Goal: Navigation & Orientation: Find specific page/section

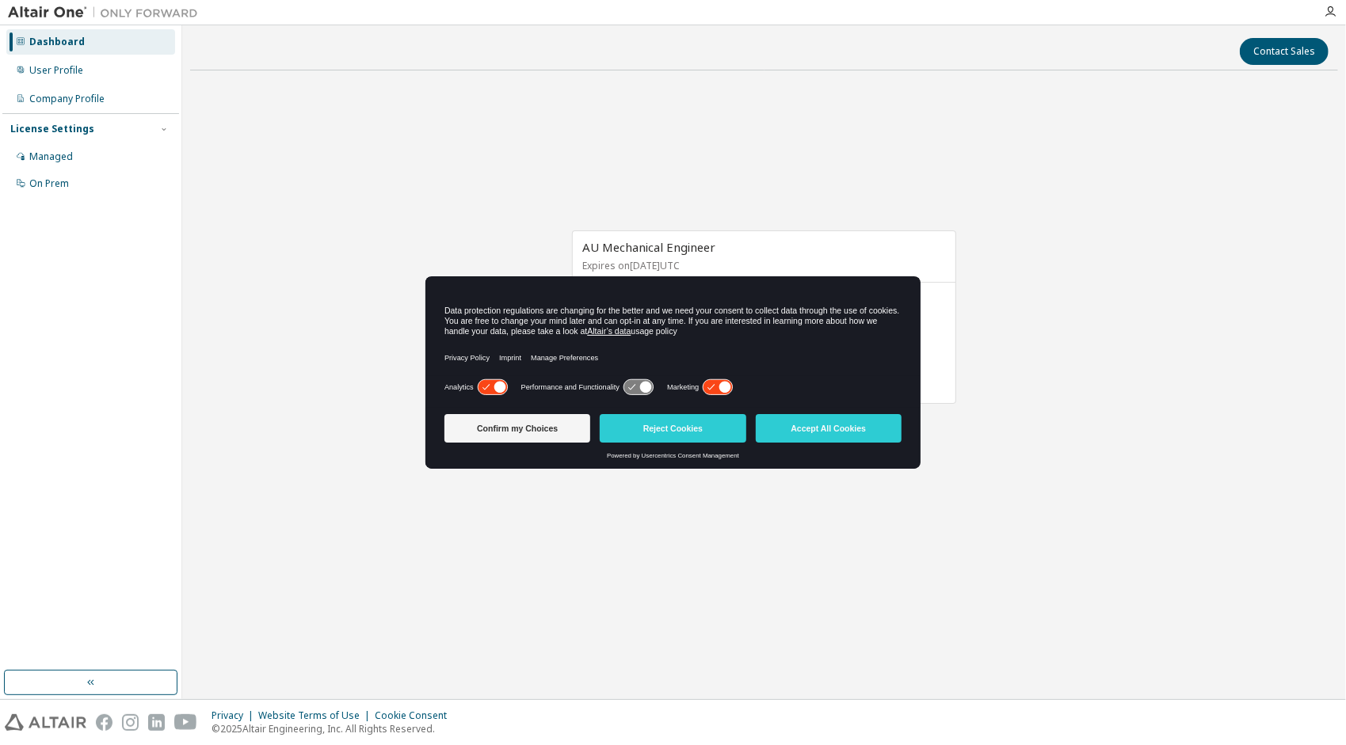
click at [357, 291] on div "AU Mechanical Engineer Expires on September 15, 2026 UTC 0 of 30 ALTAIR UNITS U…" at bounding box center [764, 325] width 1148 height 485
drag, startPoint x: 764, startPoint y: 299, endPoint x: 703, endPoint y: 291, distance: 60.6
click at [706, 291] on div "Data protection regulations are changing for the better and we need your consen…" at bounding box center [672, 326] width 495 height 99
click at [531, 434] on button "Confirm my Choices" at bounding box center [517, 428] width 146 height 29
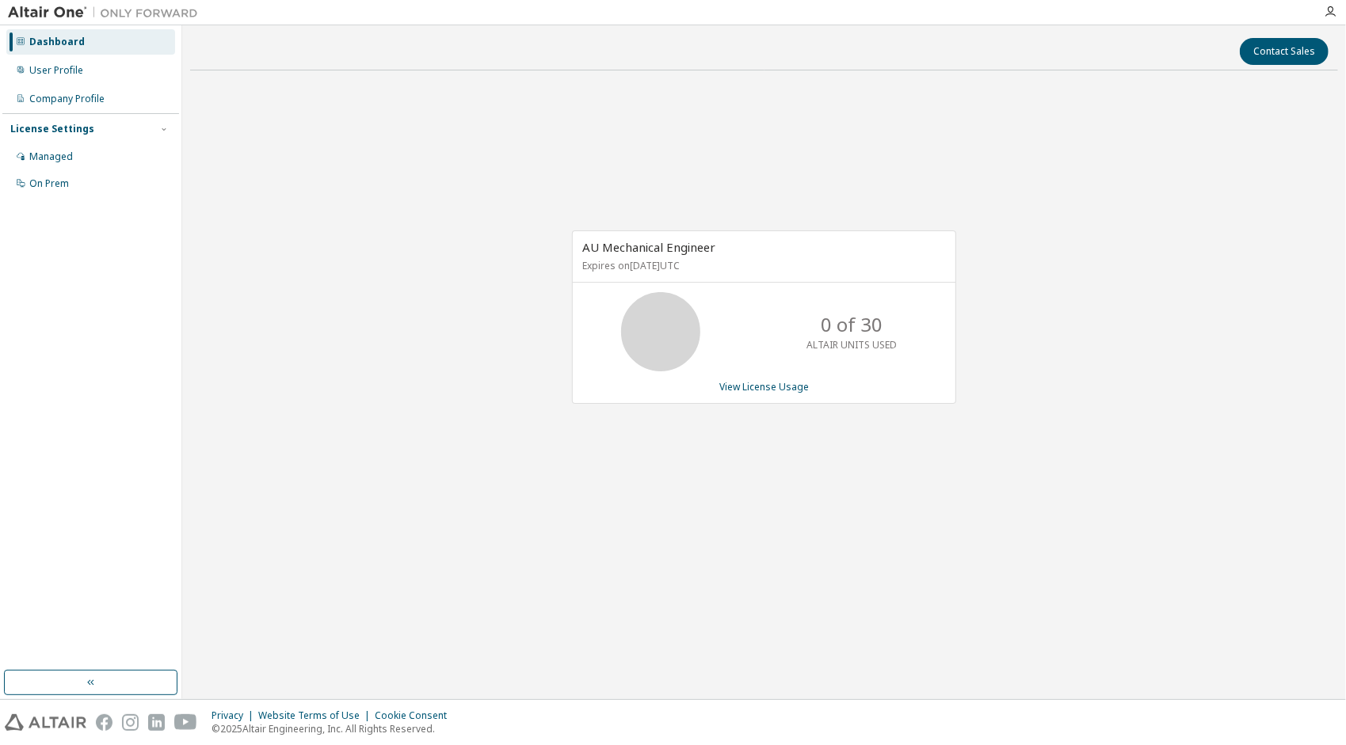
click at [1141, 528] on div "AU Mechanical Engineer Expires on September 15, 2026 UTC 0 of 30 ALTAIR UNITS U…" at bounding box center [764, 325] width 1148 height 485
